Goal: Use online tool/utility

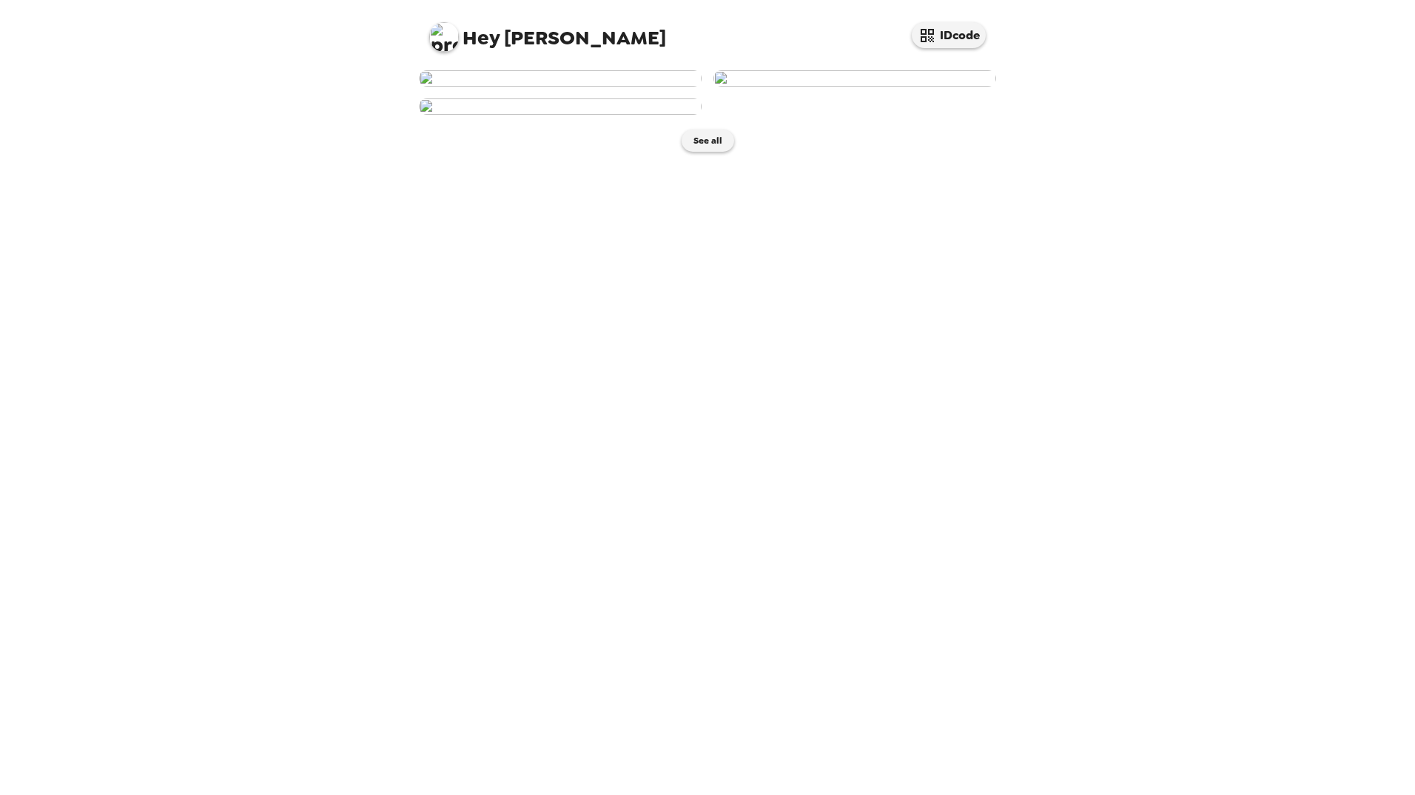
scroll to position [48, 0]
click at [654, 87] on img at bounding box center [560, 78] width 283 height 16
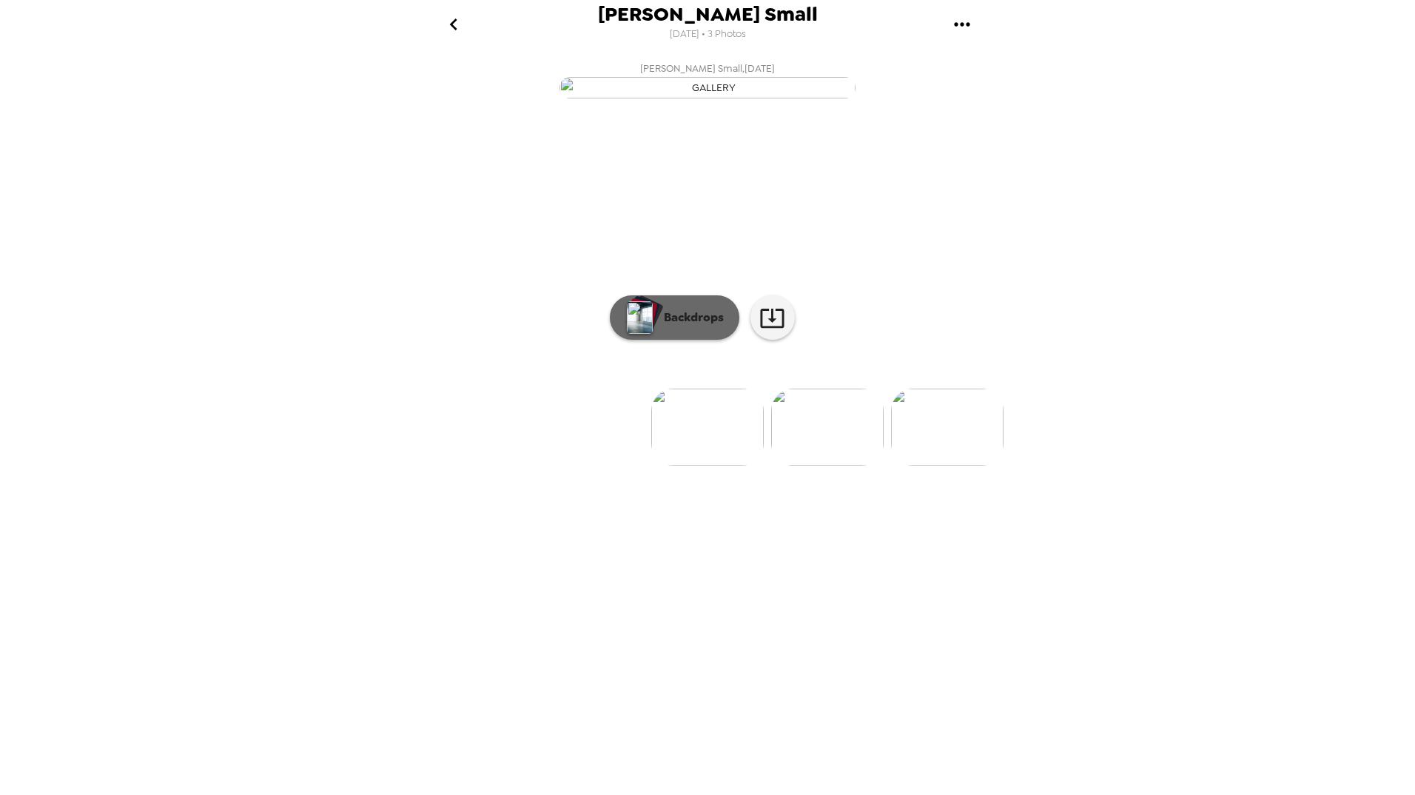
click at [685, 340] on button "Backdrops" at bounding box center [675, 317] width 130 height 44
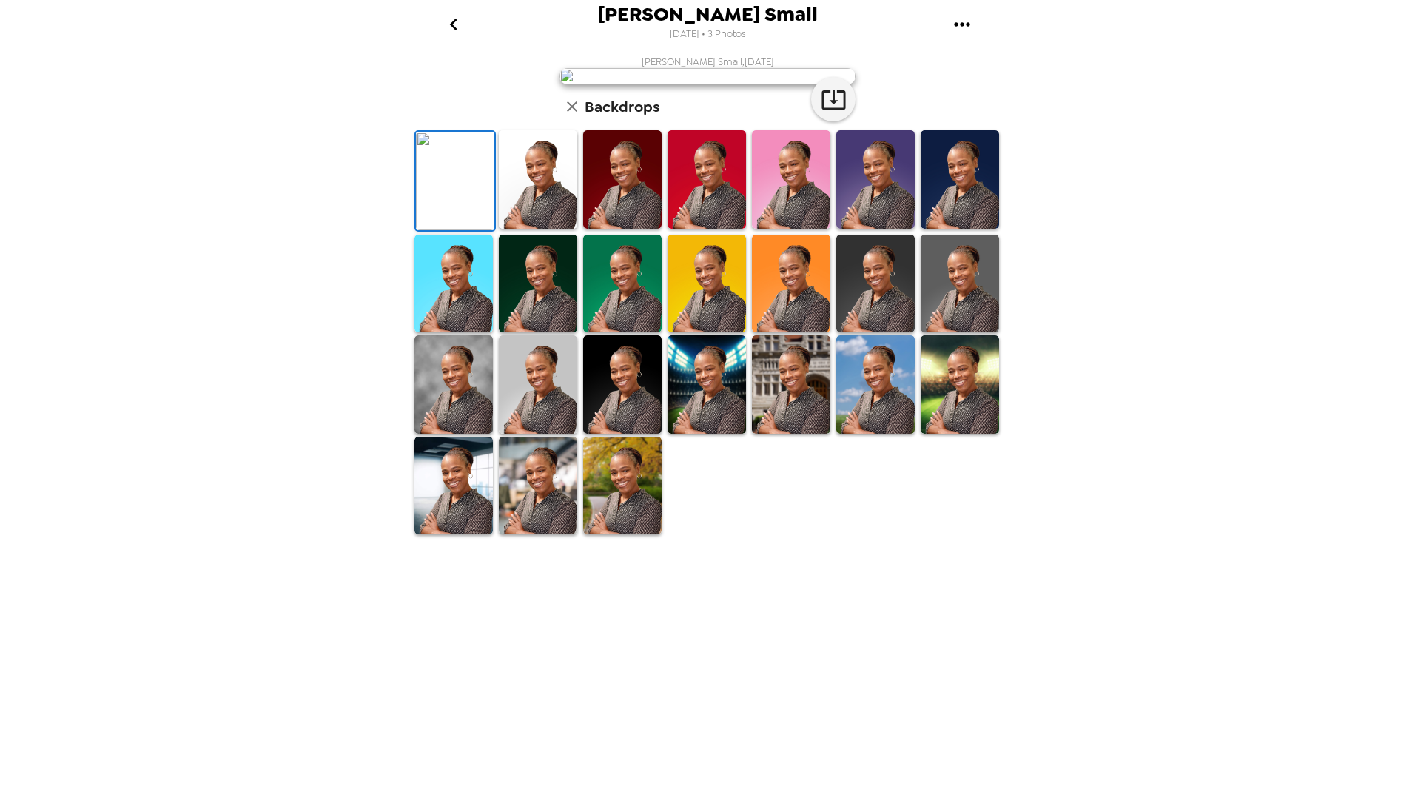
scroll to position [103, 0]
click at [523, 535] on img at bounding box center [538, 486] width 78 height 98
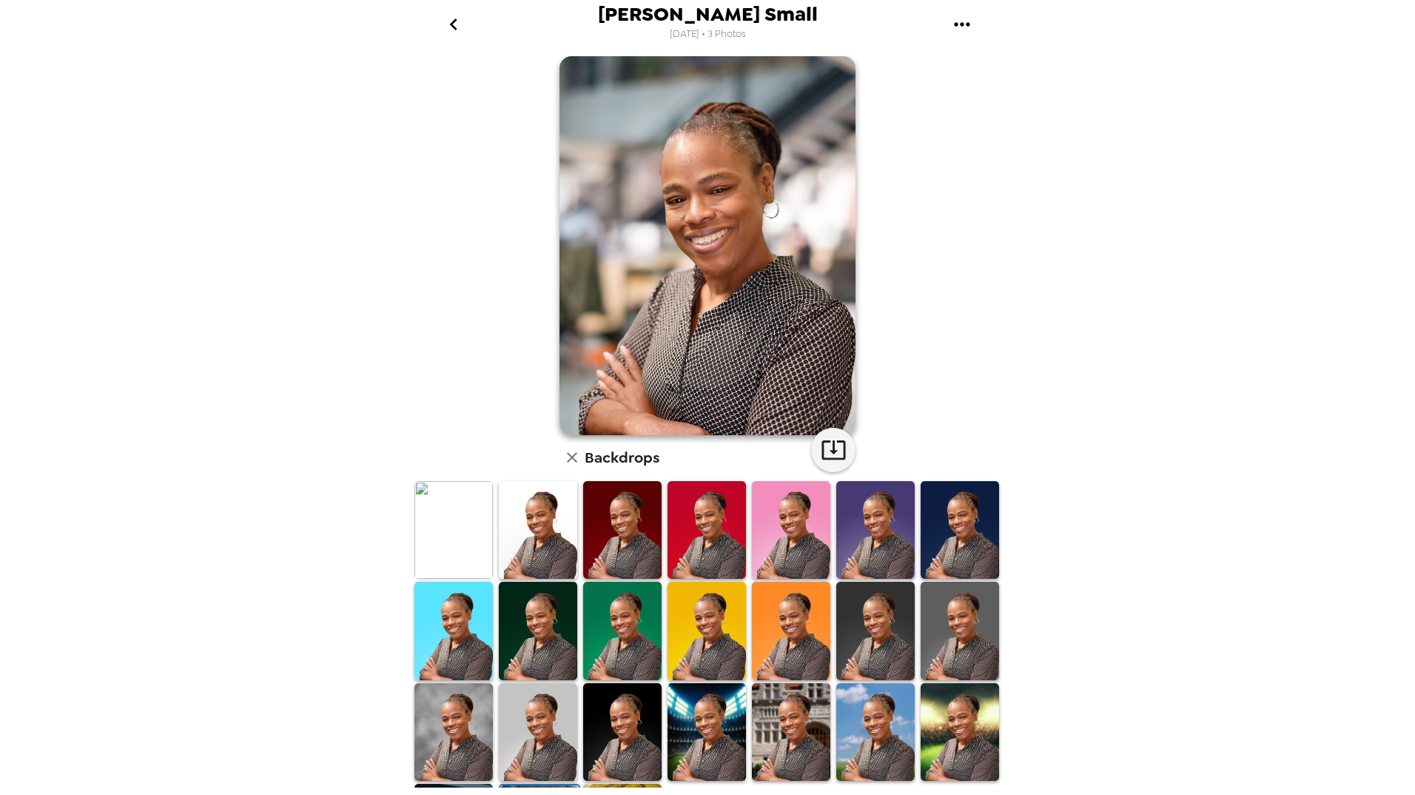
scroll to position [0, 0]
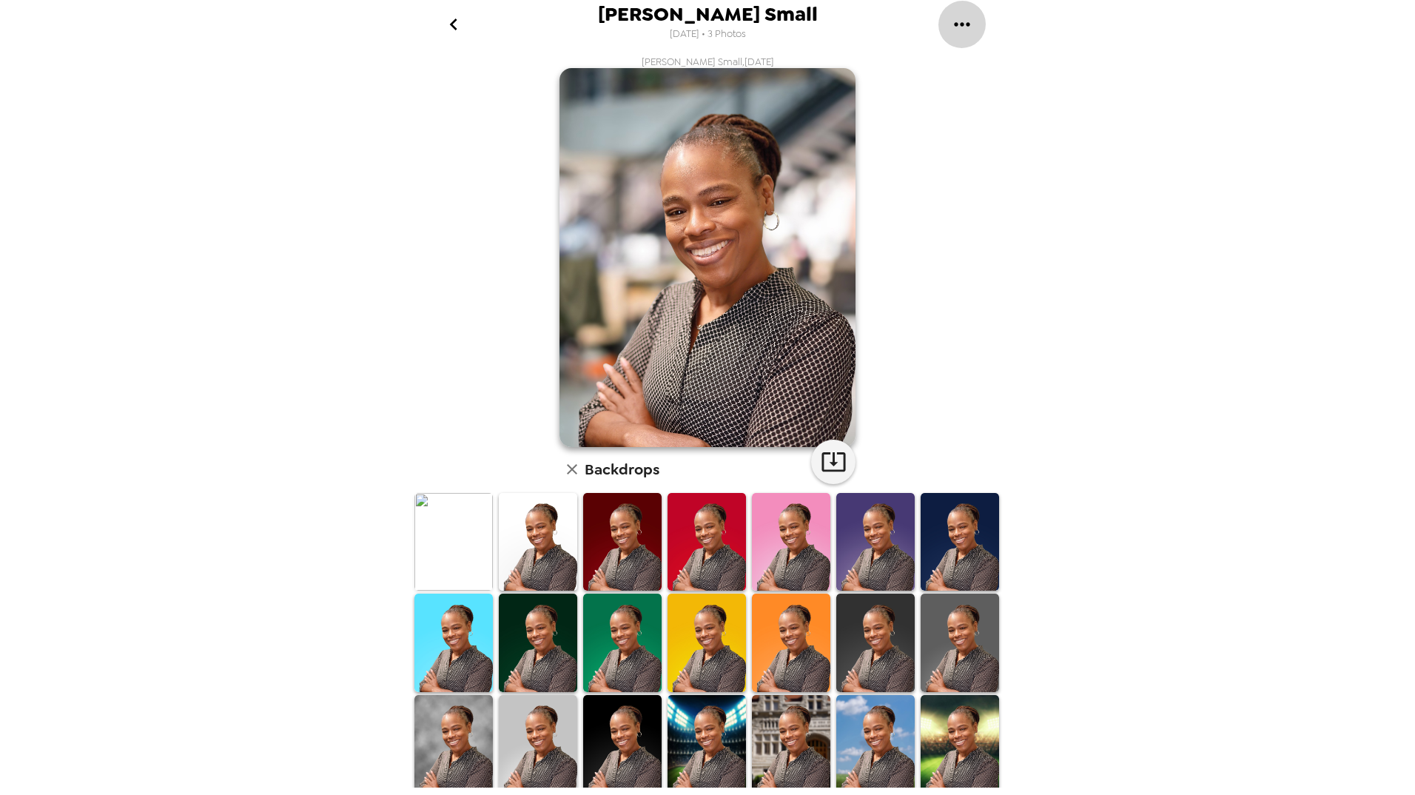
click at [963, 25] on icon "gallery menu" at bounding box center [962, 24] width 16 height 4
click at [949, 224] on div at bounding box center [707, 397] width 1415 height 795
click at [825, 464] on icon "button" at bounding box center [834, 462] width 26 height 26
click at [962, 21] on icon "gallery menu" at bounding box center [962, 25] width 24 height 24
click at [955, 66] on icon at bounding box center [959, 67] width 18 height 18
